Goal: Transaction & Acquisition: Purchase product/service

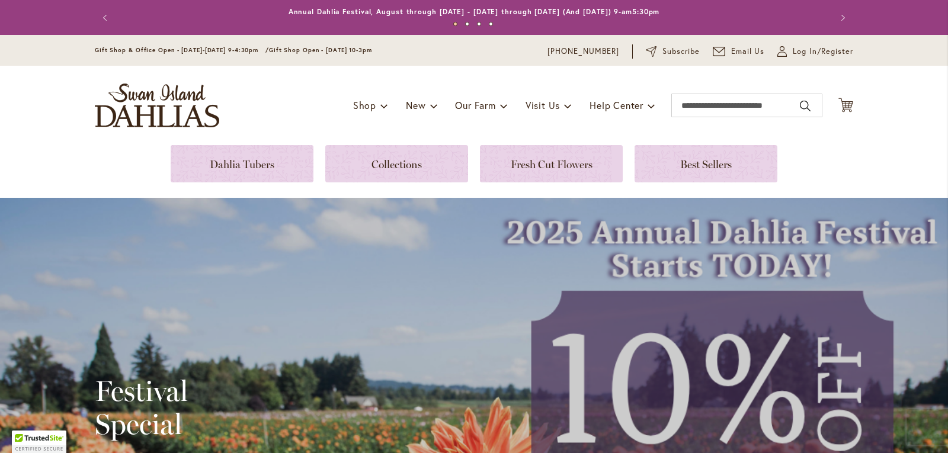
scroll to position [142, 0]
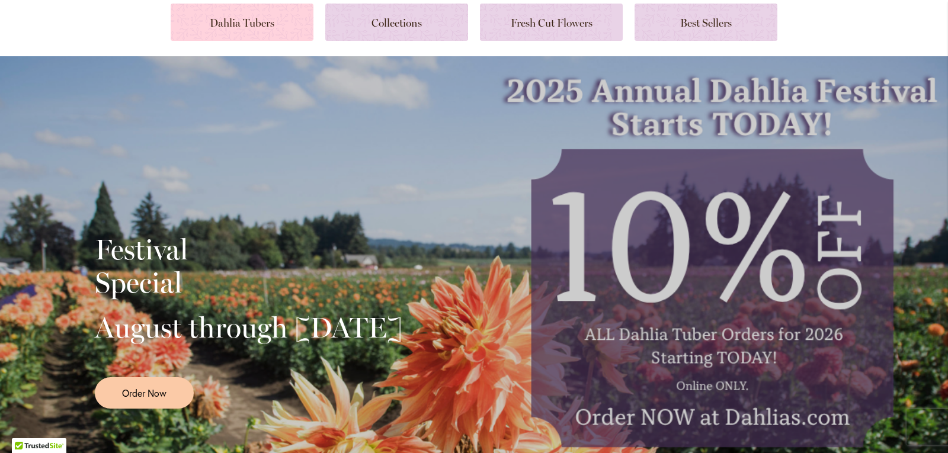
click at [252, 18] on link at bounding box center [242, 22] width 143 height 37
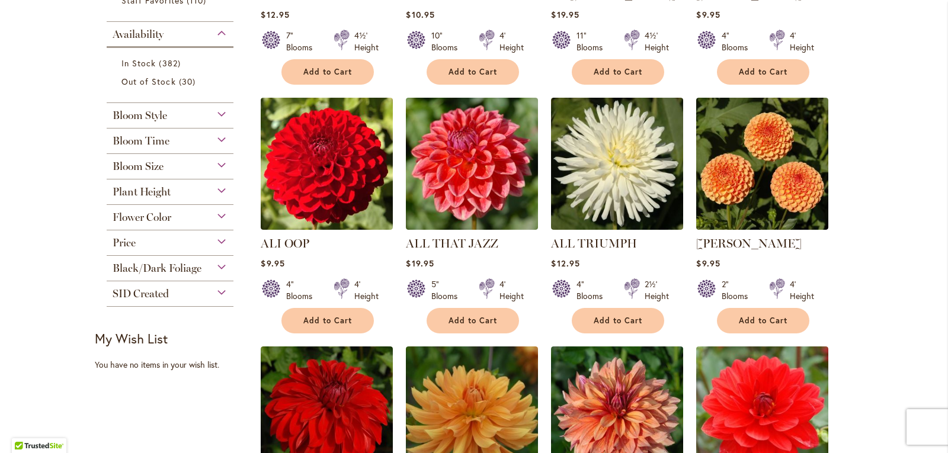
scroll to position [316, 0]
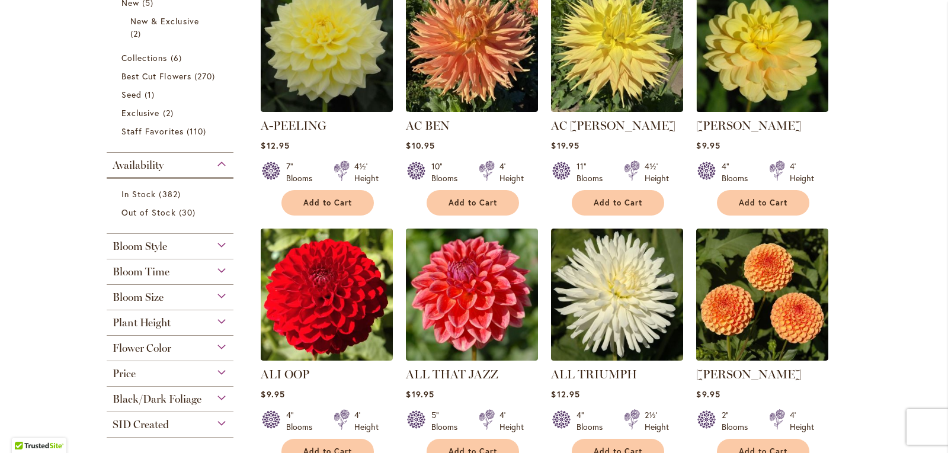
drag, startPoint x: 189, startPoint y: 246, endPoint x: 196, endPoint y: 241, distance: 8.5
click at [190, 245] on div "Bloom Style" at bounding box center [170, 243] width 127 height 19
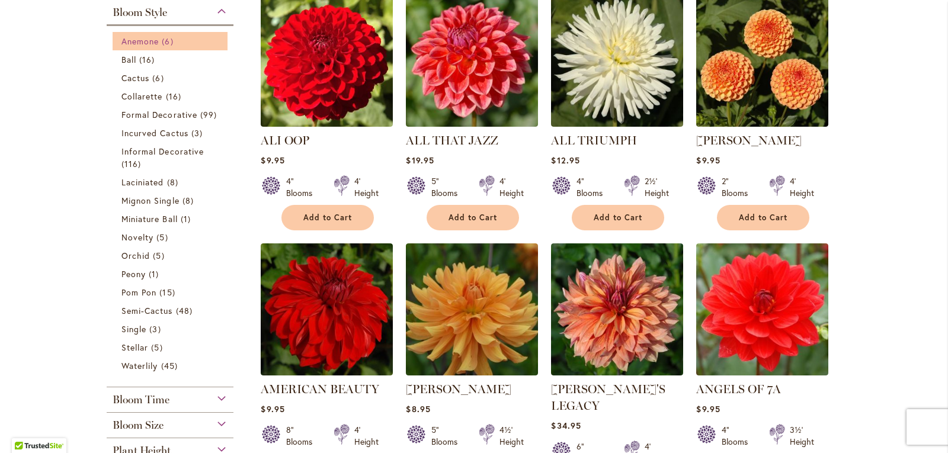
click at [162, 39] on span "6 items" at bounding box center [169, 41] width 14 height 12
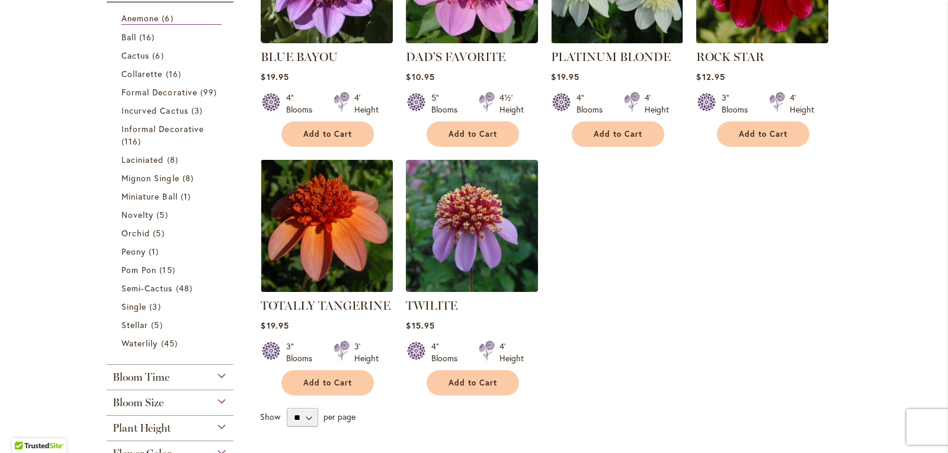
scroll to position [237, 0]
